Goal: Book appointment/travel/reservation

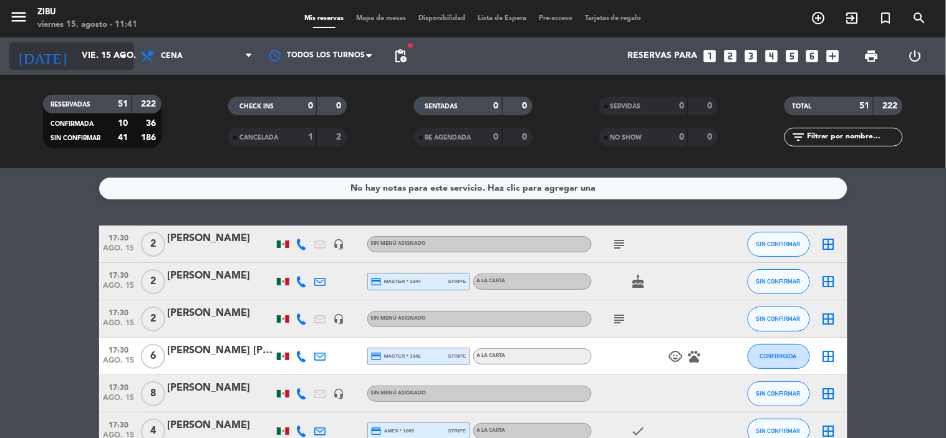
click at [100, 52] on input "vie. 15 ago." at bounding box center [134, 56] width 119 height 22
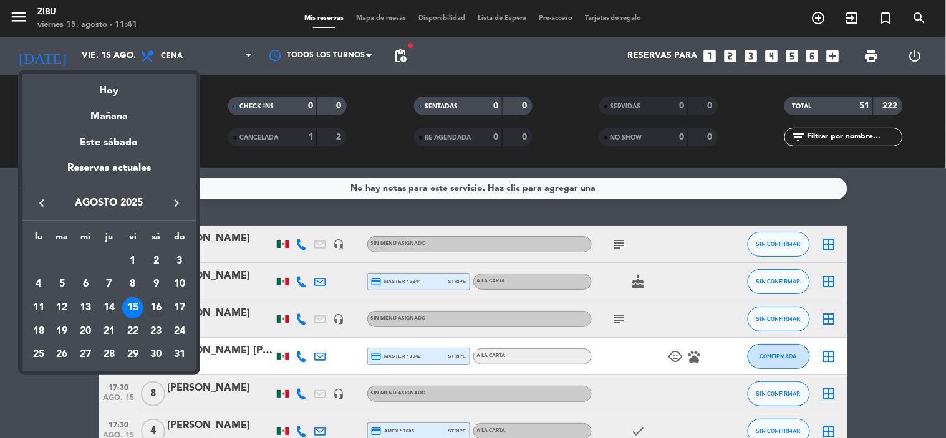
click at [157, 303] on div "16" at bounding box center [155, 308] width 21 height 21
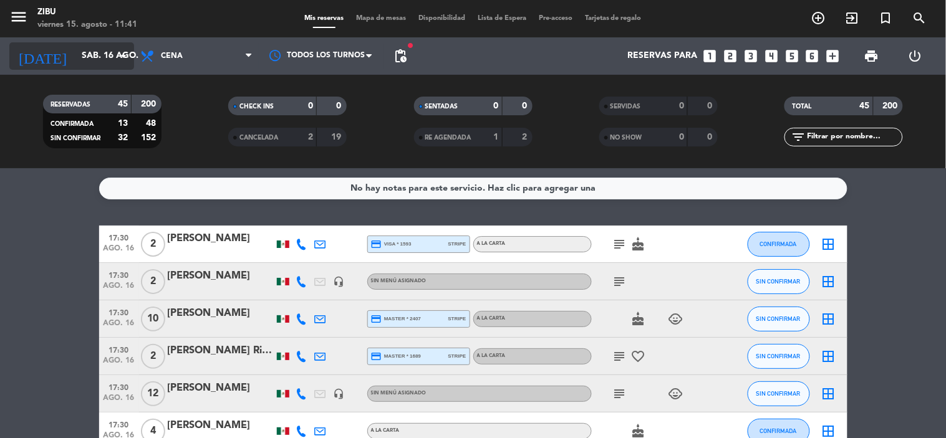
click at [84, 59] on input "sáb. 16 ago." at bounding box center [134, 56] width 119 height 22
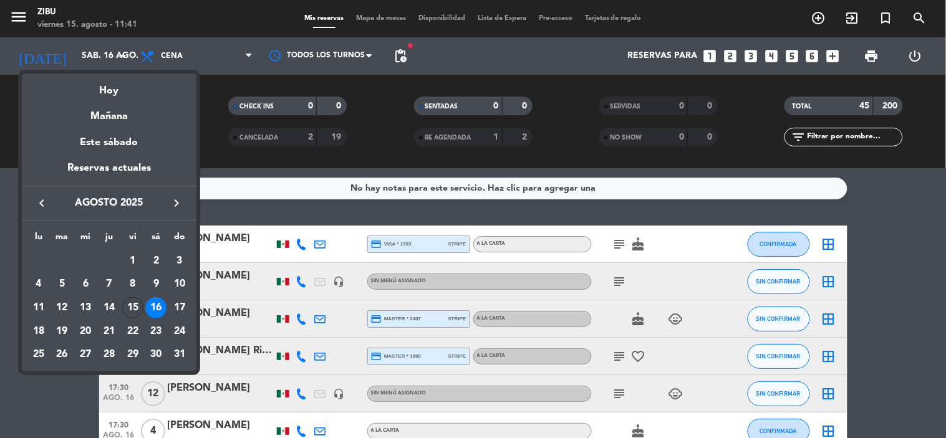
click at [135, 308] on div "15" at bounding box center [132, 308] width 21 height 21
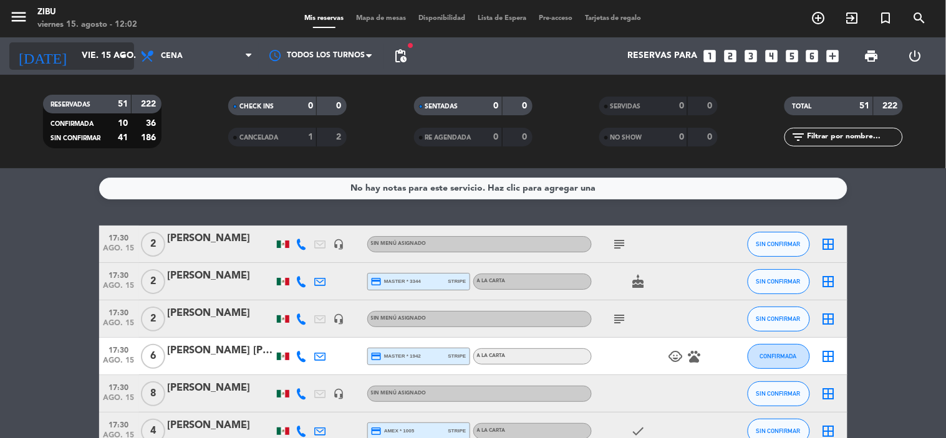
click at [94, 57] on input "vie. 15 ago." at bounding box center [134, 56] width 119 height 22
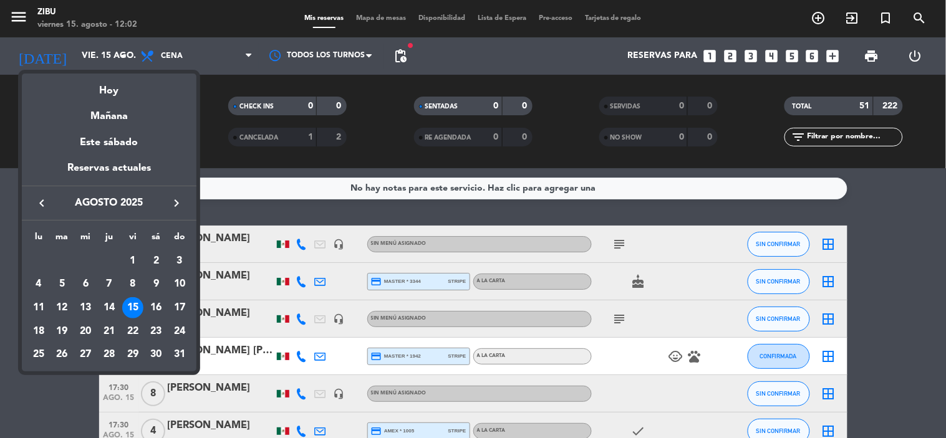
click at [175, 198] on icon "keyboard_arrow_right" at bounding box center [176, 203] width 15 height 15
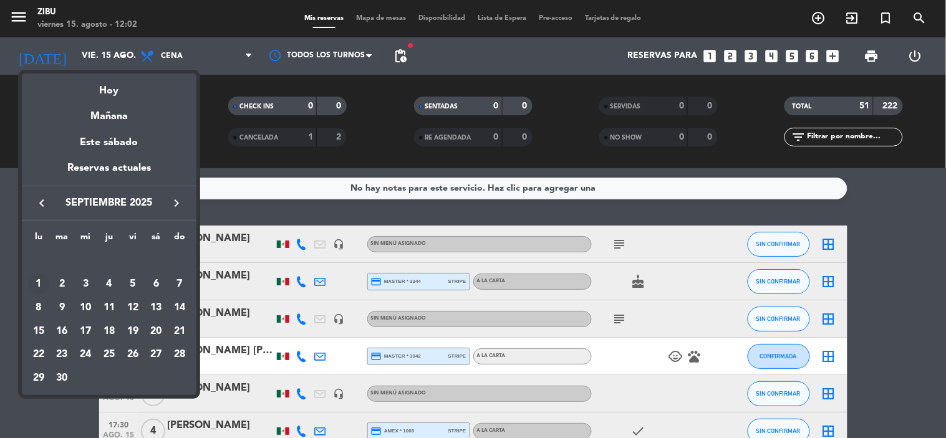
click at [39, 285] on div "1" at bounding box center [38, 284] width 21 height 21
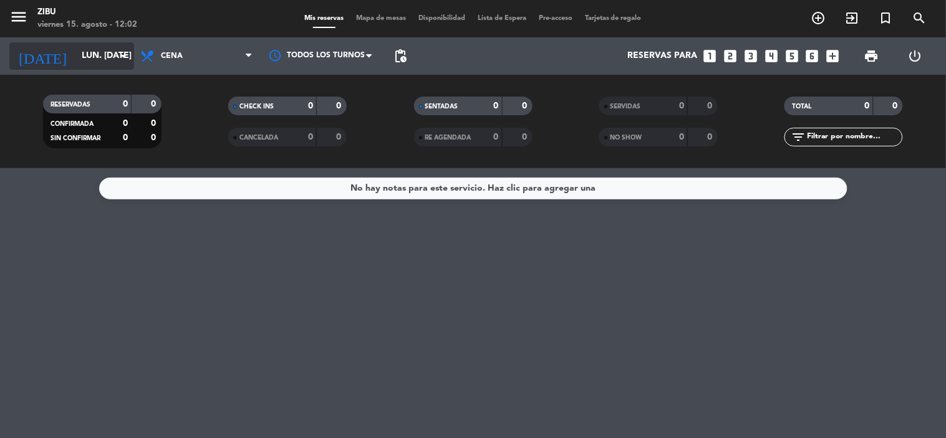
click at [104, 57] on input "lun. [DATE]" at bounding box center [134, 56] width 119 height 22
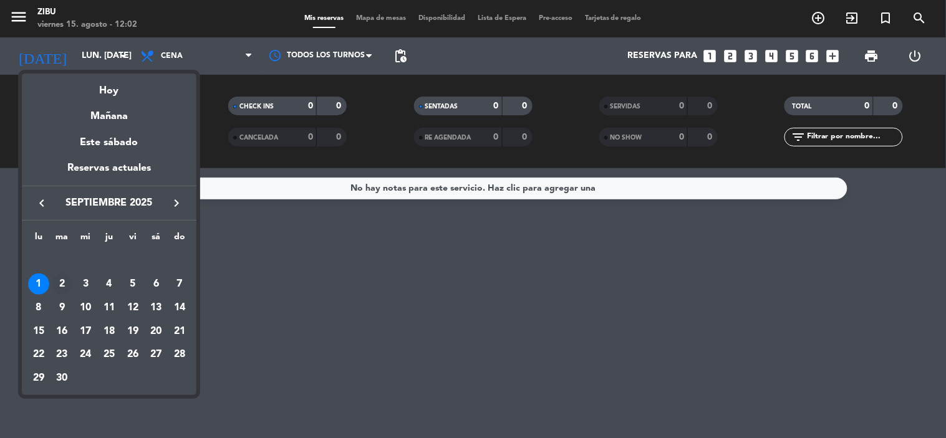
click at [59, 284] on div "2" at bounding box center [62, 284] width 21 height 21
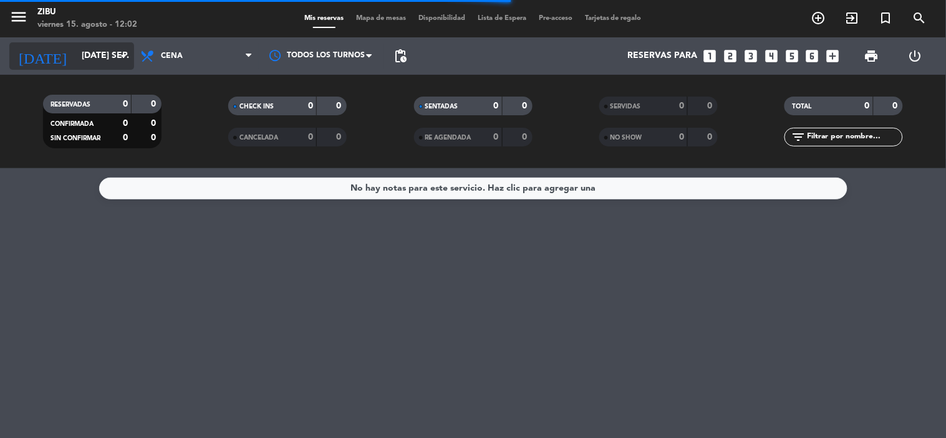
click at [84, 52] on input "[DATE] sep." at bounding box center [134, 56] width 119 height 22
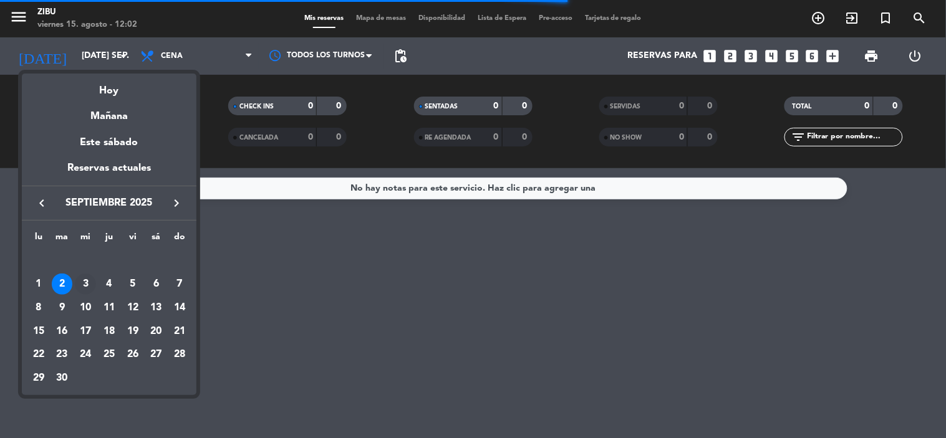
click at [85, 284] on div "3" at bounding box center [85, 284] width 21 height 21
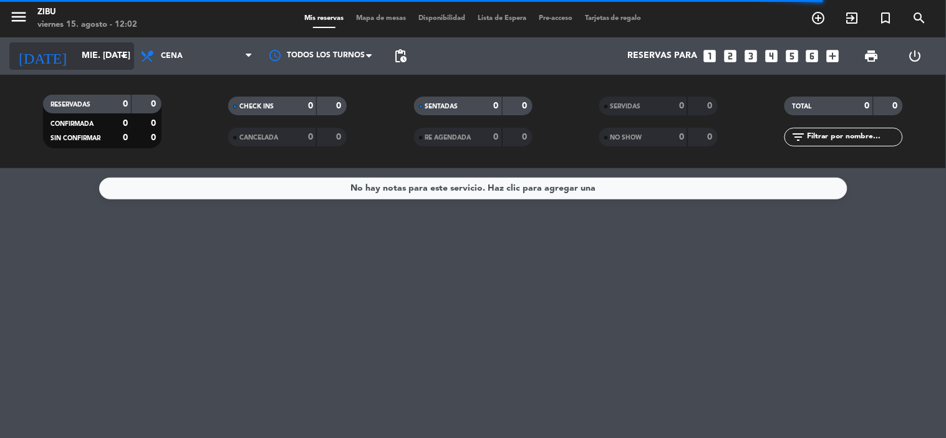
click at [84, 61] on input "mié. [DATE]" at bounding box center [134, 56] width 119 height 22
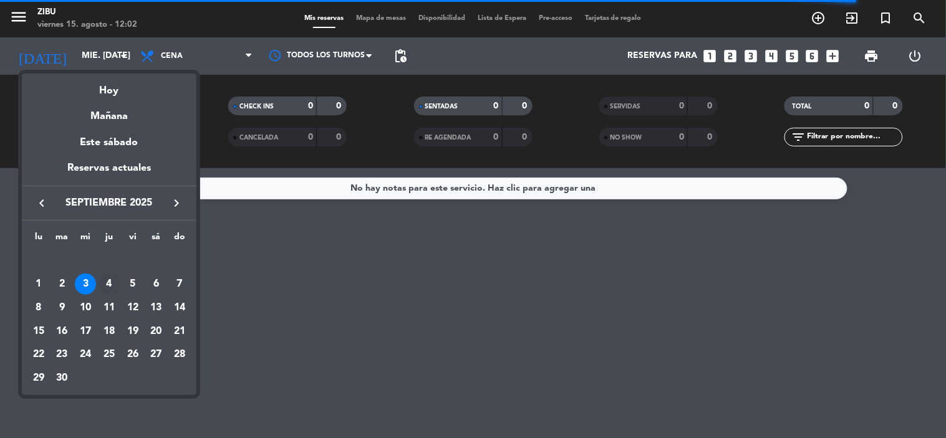
click at [109, 285] on div "4" at bounding box center [109, 284] width 21 height 21
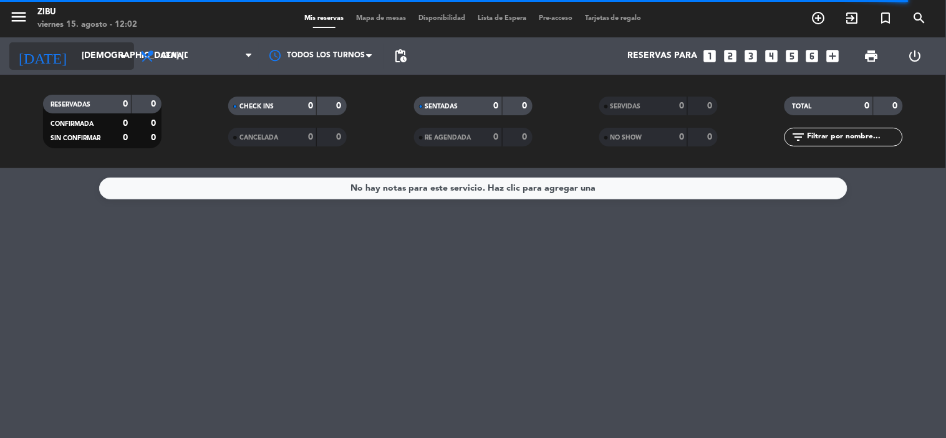
click at [91, 61] on input "[DEMOGRAPHIC_DATA] [DATE]" at bounding box center [134, 56] width 119 height 22
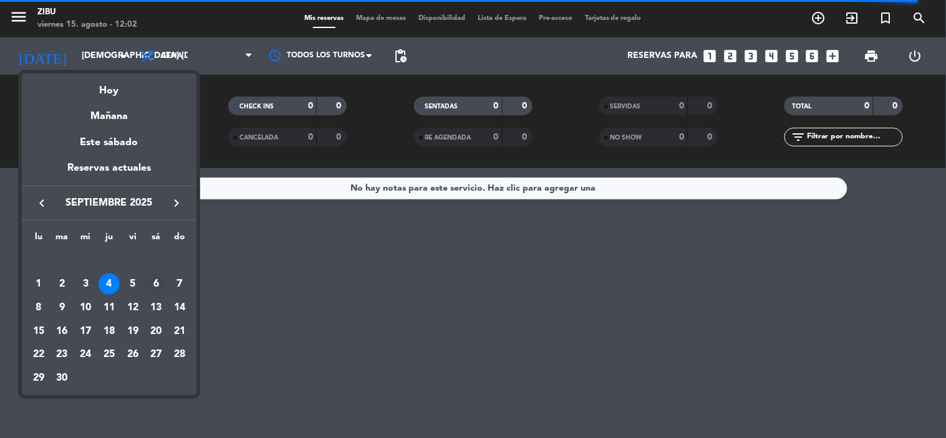
click at [156, 289] on div "6" at bounding box center [155, 284] width 21 height 21
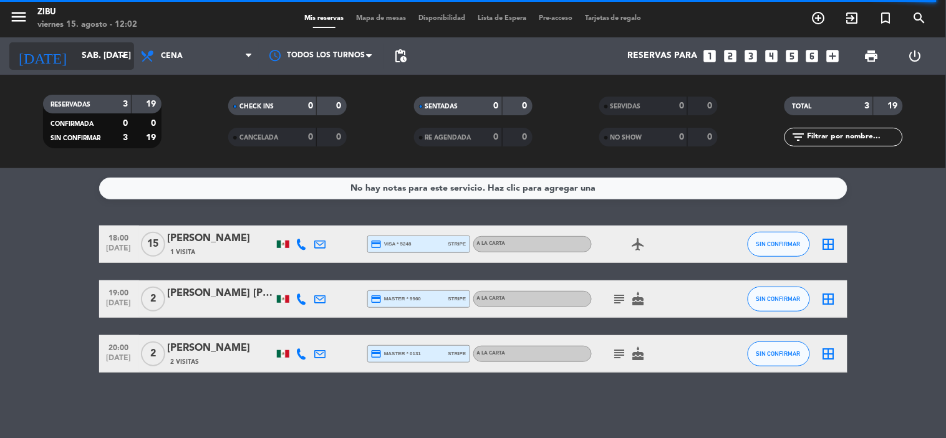
click at [89, 59] on input "sáb. [DATE]" at bounding box center [134, 56] width 119 height 22
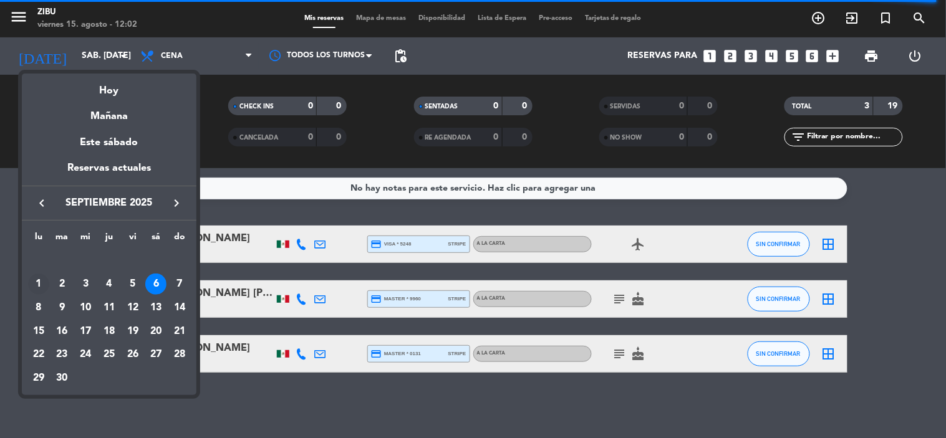
click at [37, 285] on div "1" at bounding box center [38, 284] width 21 height 21
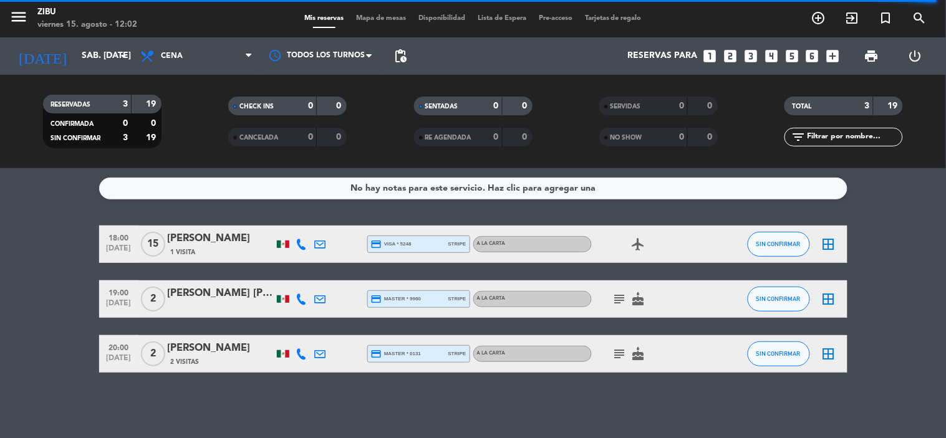
type input "lun. [DATE]"
